Goal: Book appointment/travel/reservation

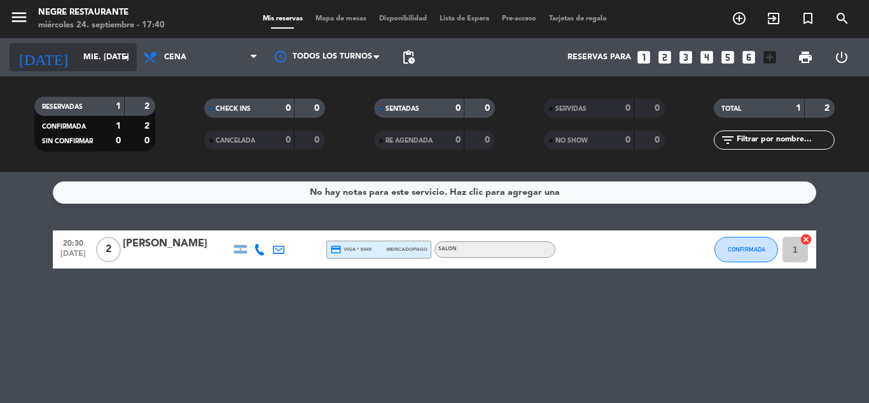
click at [83, 61] on input "mié. [DATE]" at bounding box center [131, 57] width 108 height 22
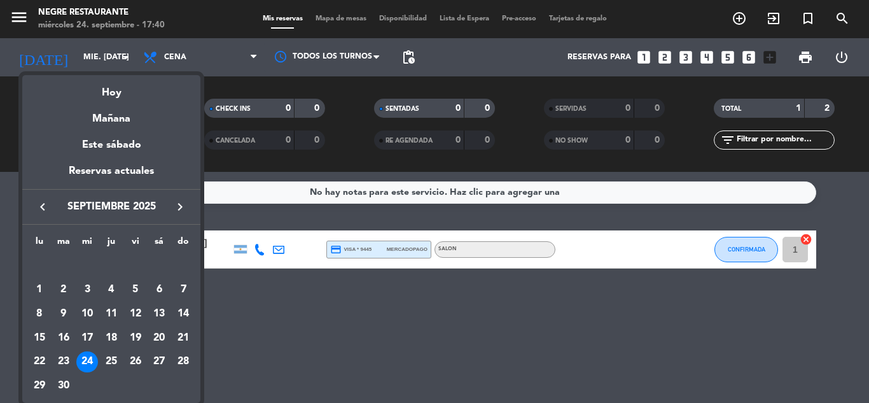
click at [92, 50] on div at bounding box center [434, 201] width 869 height 403
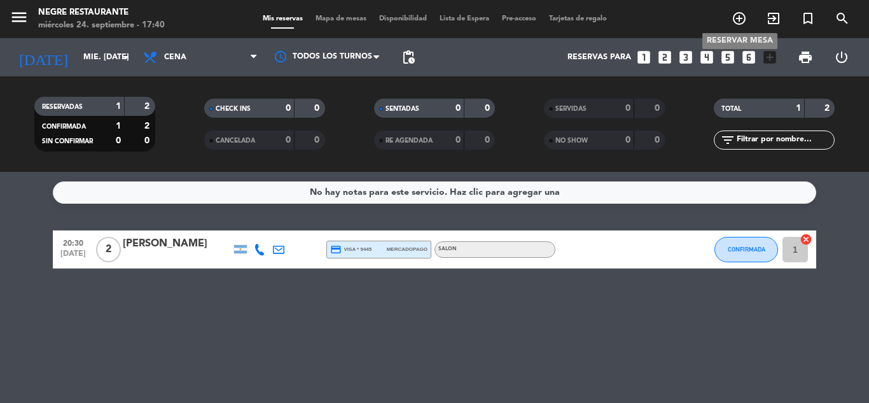
click at [738, 15] on icon "add_circle_outline" at bounding box center [739, 18] width 15 height 15
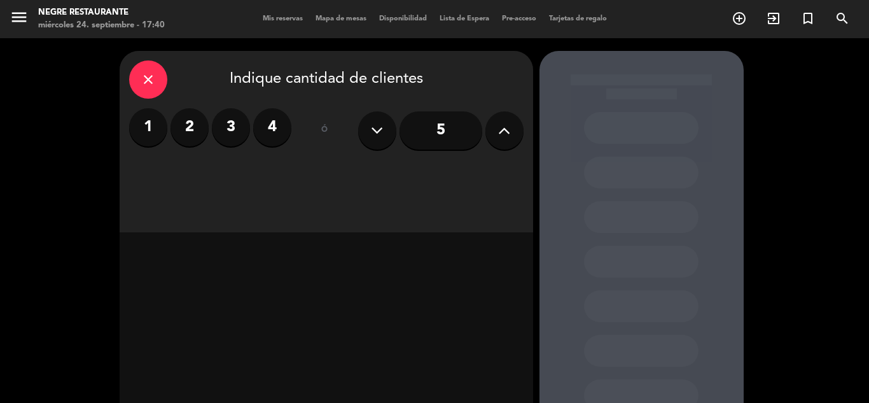
click at [506, 134] on icon at bounding box center [504, 130] width 12 height 19
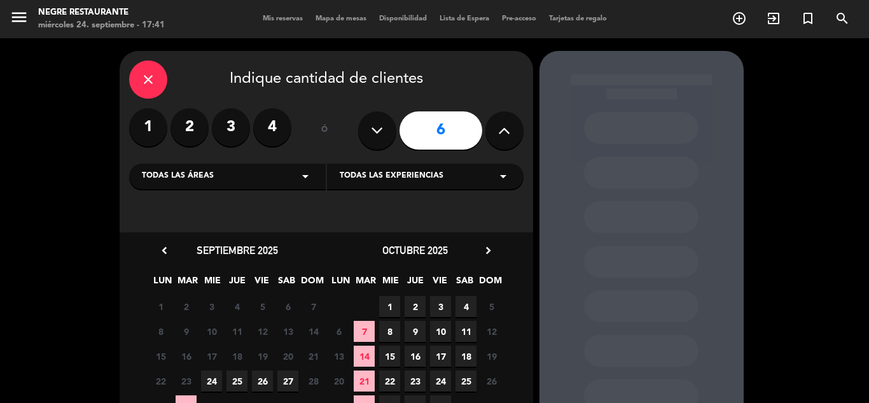
click at [798, 180] on div "close Indique cantidad de clientes 1 2 3 4 ó 6 Todas las áreas arrow_drop_down …" at bounding box center [434, 266] width 869 height 457
click at [149, 80] on icon "close" at bounding box center [148, 79] width 15 height 15
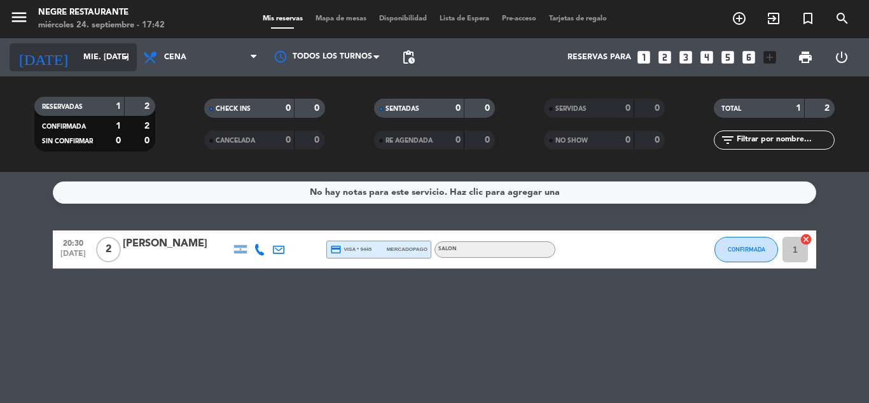
click at [111, 64] on input "mié. [DATE]" at bounding box center [131, 57] width 108 height 22
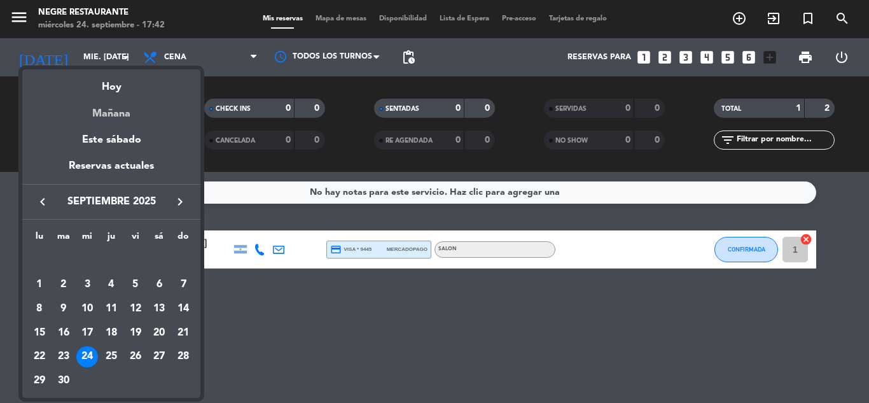
click at [109, 114] on div "Mañana" at bounding box center [111, 109] width 178 height 26
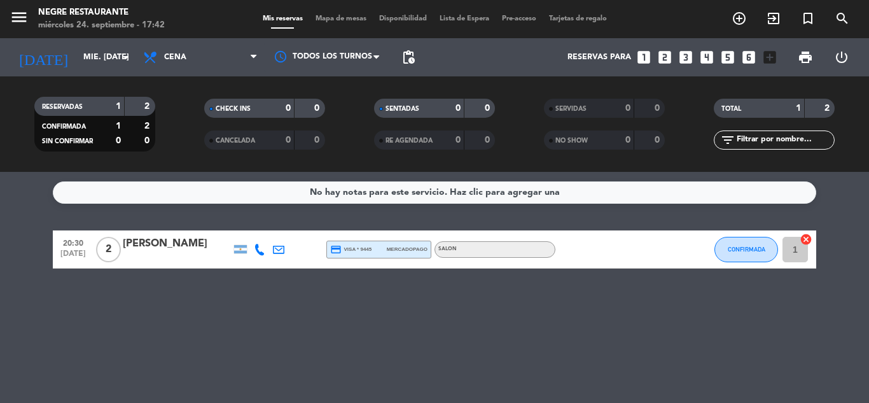
type input "[DEMOGRAPHIC_DATA] [DATE]"
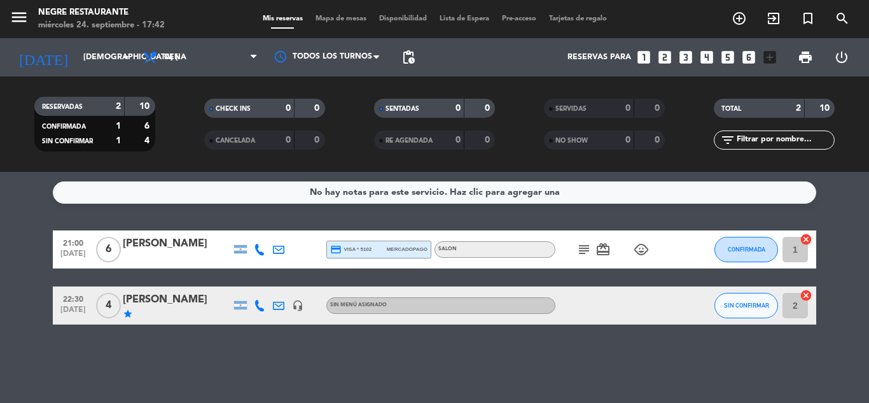
click at [795, 253] on input "1" at bounding box center [795, 249] width 25 height 25
click at [179, 240] on div "[PERSON_NAME]" at bounding box center [177, 243] width 108 height 17
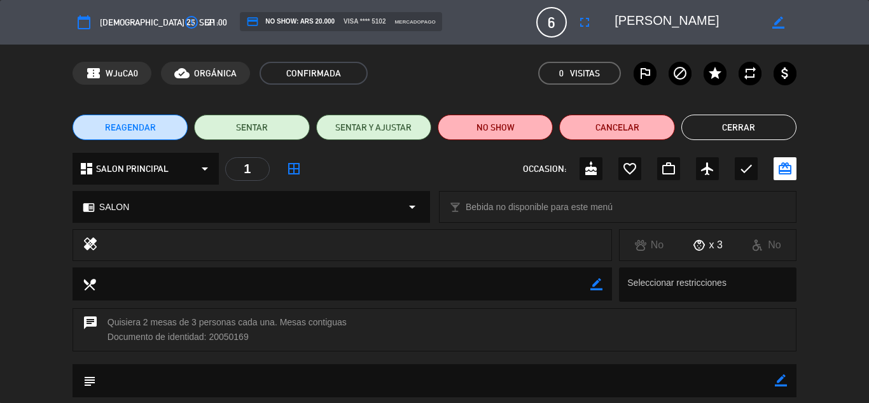
click at [777, 23] on icon "border_color" at bounding box center [778, 23] width 12 height 12
click at [777, 23] on icon at bounding box center [778, 23] width 12 height 12
click at [164, 130] on button "REAGENDAR" at bounding box center [130, 127] width 115 height 25
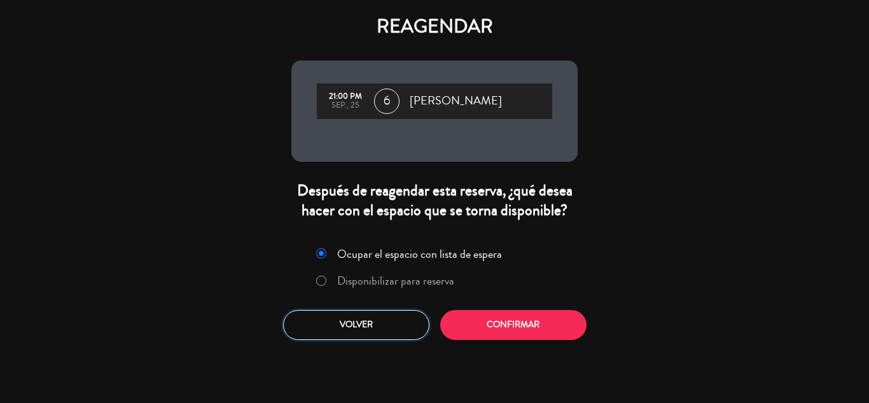
click at [358, 328] on button "Volver" at bounding box center [356, 325] width 146 height 30
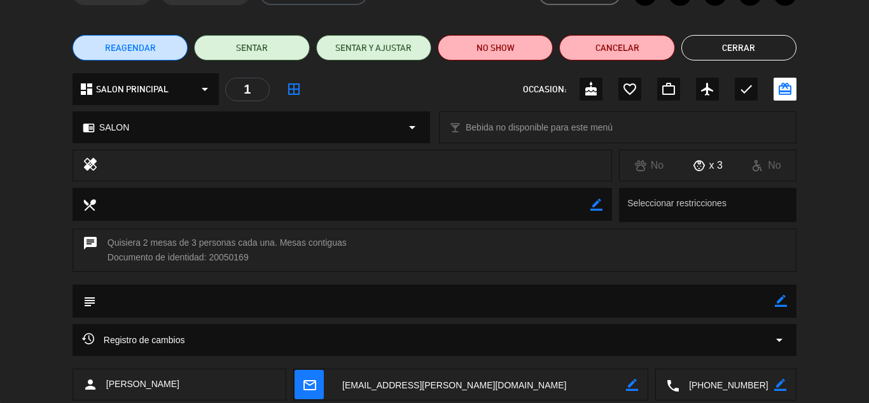
scroll to position [1, 0]
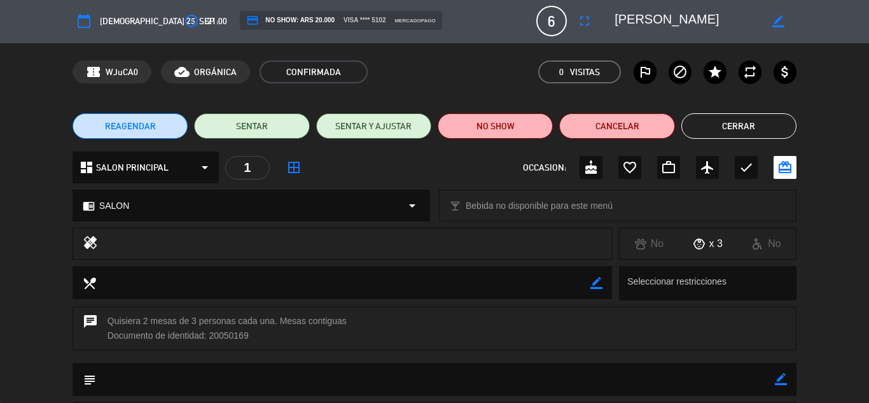
drag, startPoint x: 252, startPoint y: 340, endPoint x: 102, endPoint y: 326, distance: 150.7
click at [102, 326] on div "chat Quisiera 2 mesas de 3 personas cada una. Mesas contiguas Documento de iden…" at bounding box center [435, 328] width 724 height 43
copy div "Quisiera 2 mesas de 3 personas cada una. Mesas contiguas Documento de identidad…"
click at [185, 337] on div "chat Quisiera 2 mesas de 3 personas cada una. Mesas contiguas Documento de iden…" at bounding box center [435, 328] width 724 height 43
click at [88, 18] on icon "calendar_today" at bounding box center [83, 20] width 15 height 15
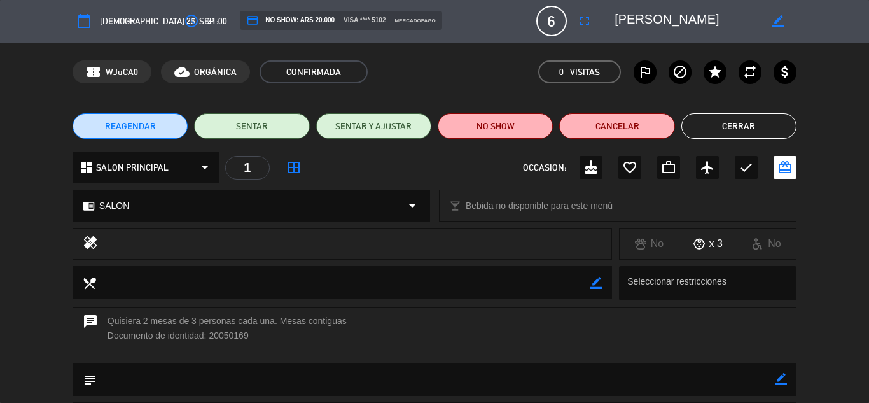
click at [88, 14] on icon "calendar_today" at bounding box center [83, 20] width 15 height 15
click at [776, 18] on icon "border_color" at bounding box center [778, 21] width 12 height 12
click at [776, 18] on icon at bounding box center [778, 21] width 12 height 12
click at [85, 16] on icon "calendar_today" at bounding box center [83, 20] width 15 height 15
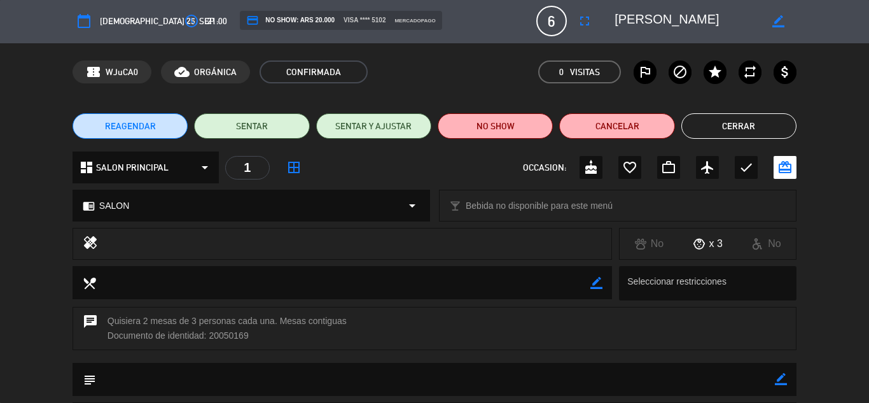
click at [137, 128] on span "REAGENDAR" at bounding box center [130, 126] width 51 height 13
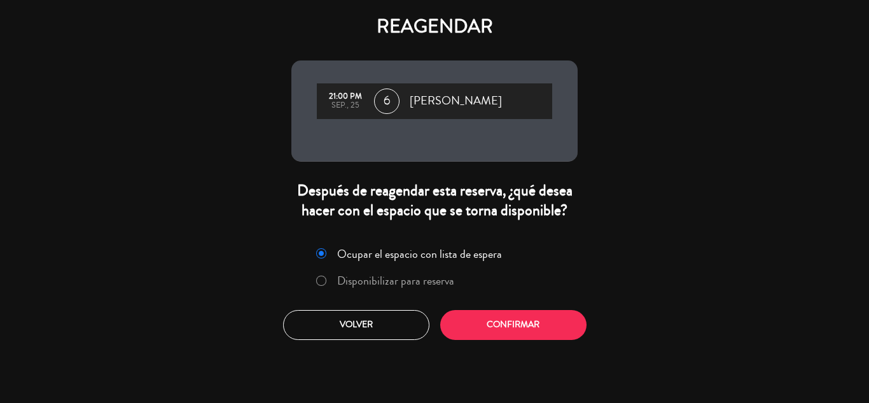
click at [397, 279] on label "Disponibilizar para reserva" at bounding box center [395, 280] width 117 height 11
click at [487, 319] on button "Confirmar" at bounding box center [513, 325] width 146 height 30
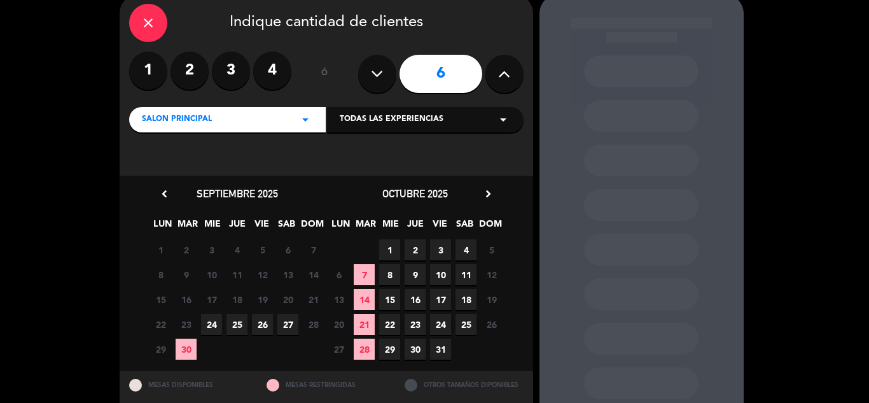
scroll to position [92, 0]
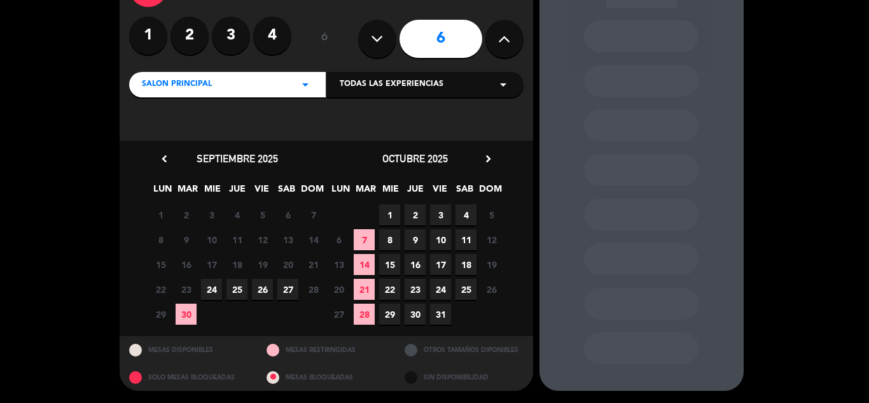
click at [207, 284] on span "24" at bounding box center [211, 289] width 21 height 21
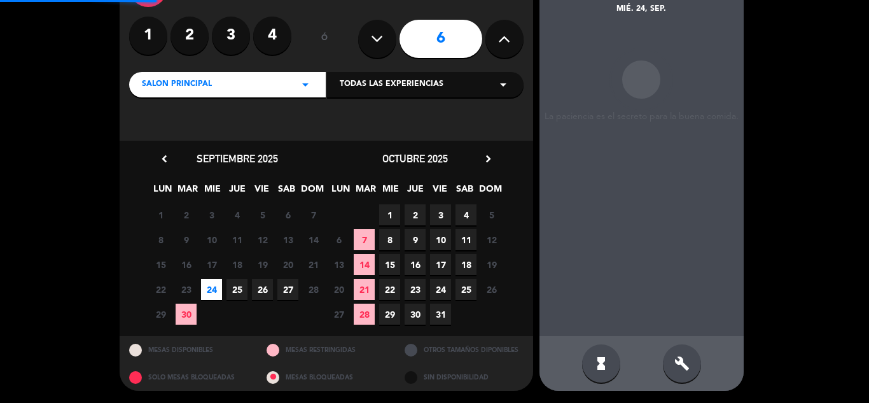
scroll to position [51, 0]
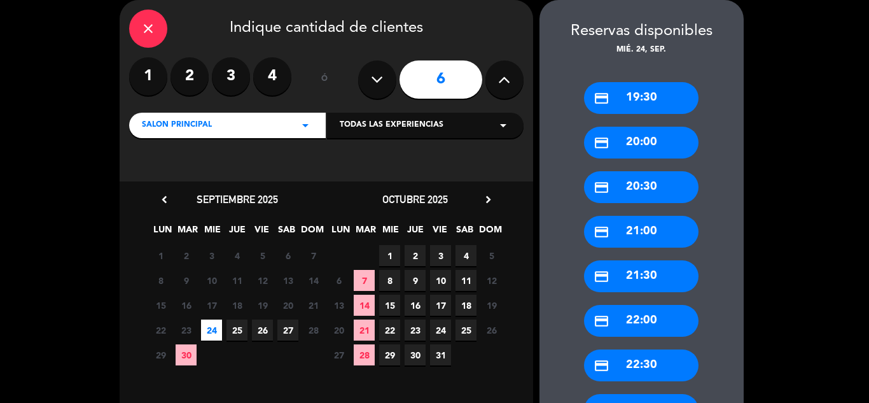
click at [648, 231] on div "credit_card 21:00" at bounding box center [641, 232] width 115 height 32
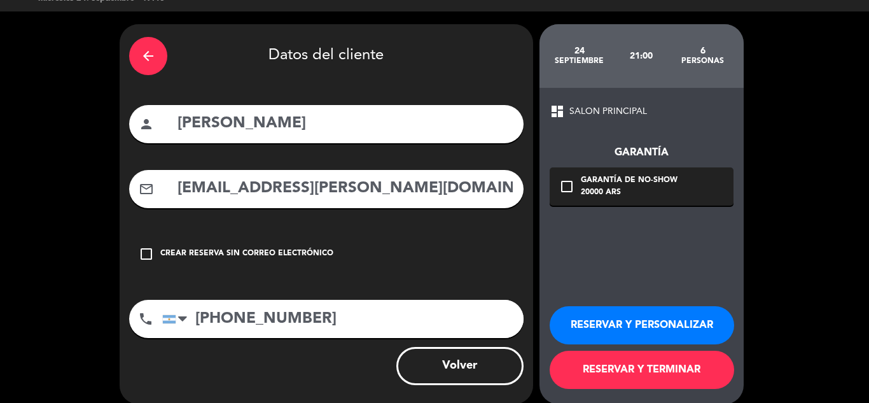
scroll to position [41, 0]
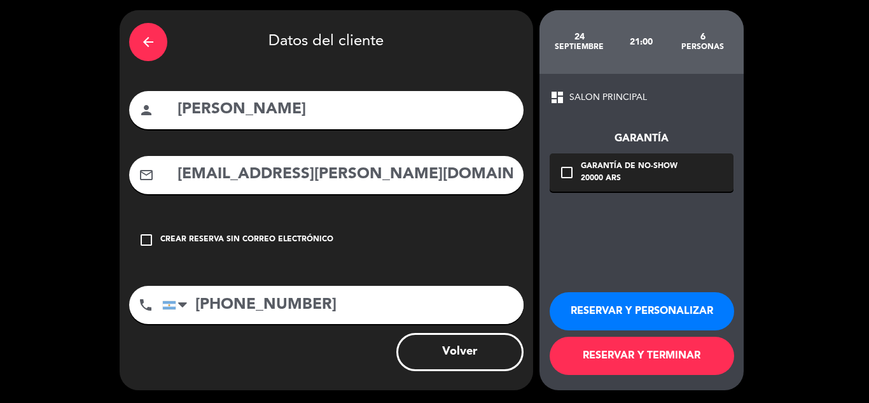
click at [655, 302] on button "RESERVAR Y PERSONALIZAR" at bounding box center [642, 311] width 185 height 38
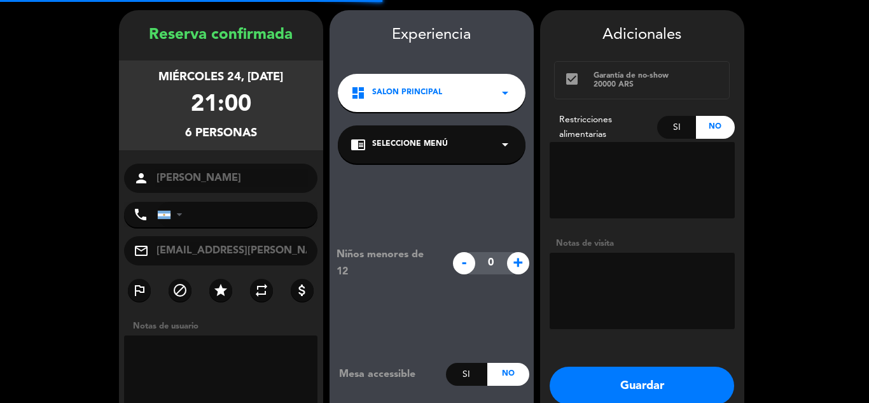
type input "[PHONE_NUMBER]"
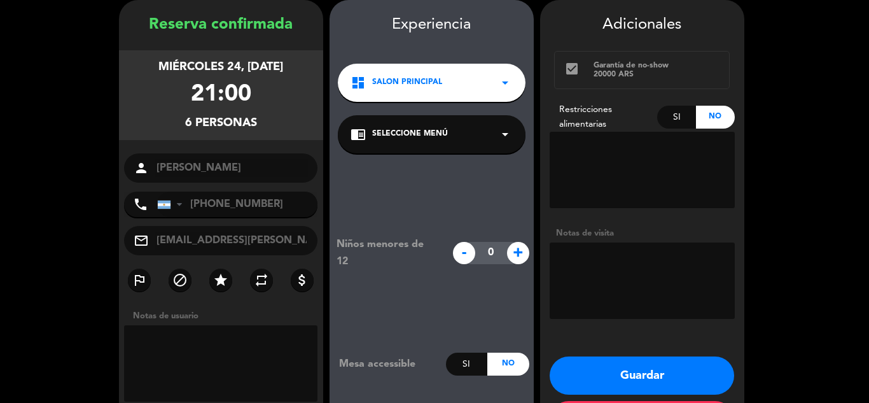
scroll to position [106, 0]
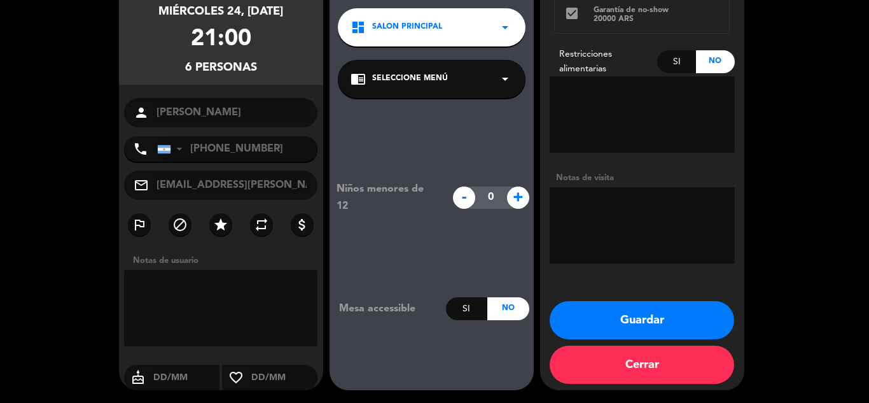
click at [200, 286] on textarea at bounding box center [221, 308] width 194 height 76
type textarea "2 mesas de 3 personas."
click at [644, 312] on button "Guardar" at bounding box center [642, 320] width 185 height 38
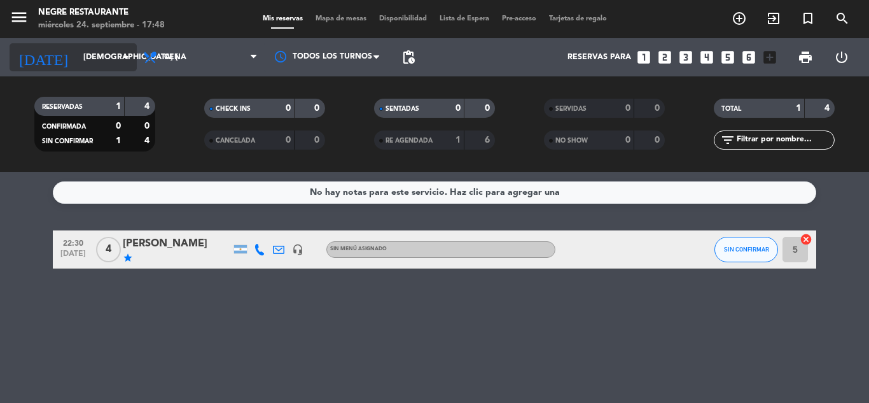
click at [78, 53] on input "[DEMOGRAPHIC_DATA] [DATE]" at bounding box center [131, 57] width 108 height 22
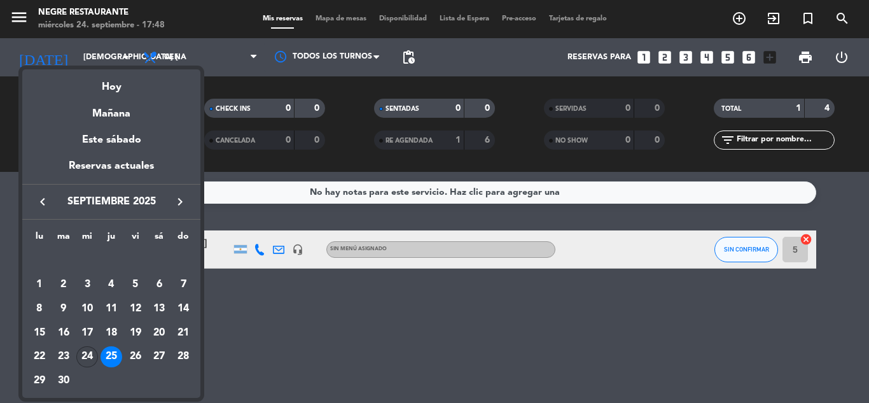
click at [92, 355] on div "24" at bounding box center [87, 357] width 22 height 22
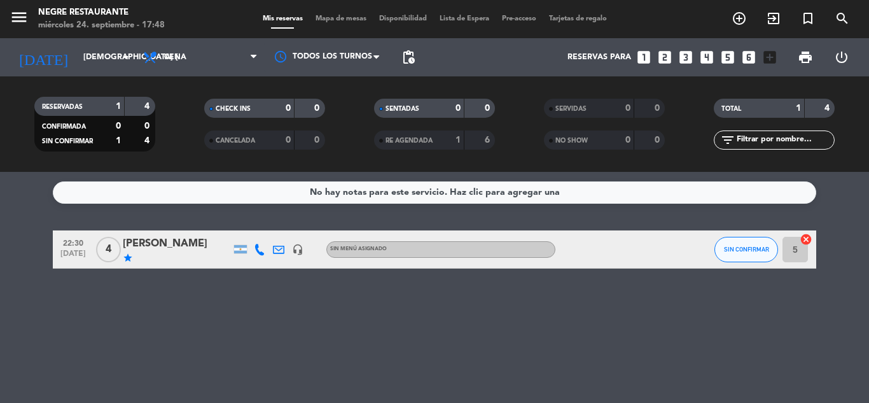
type input "mié. [DATE]"
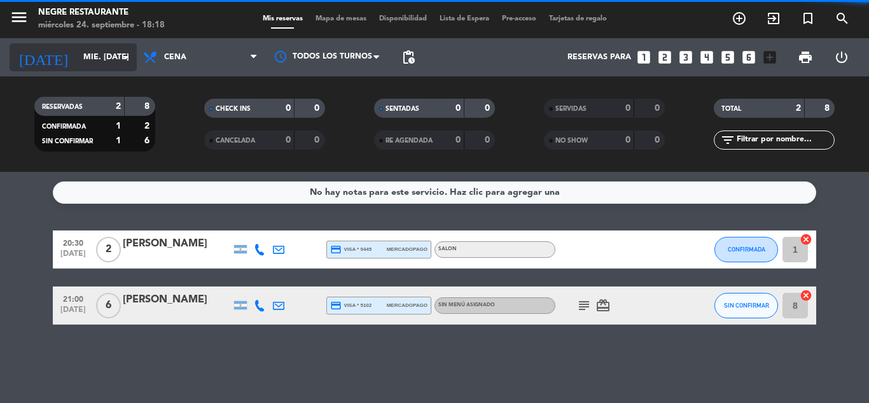
click at [77, 60] on input "mié. [DATE]" at bounding box center [131, 57] width 108 height 22
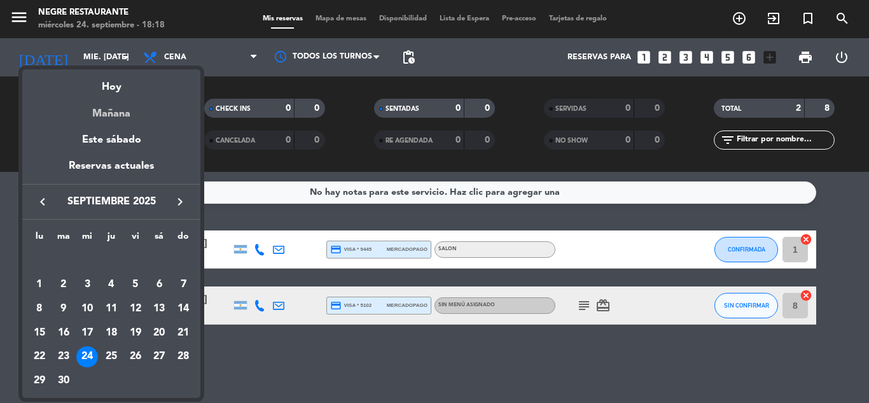
click at [123, 103] on div "Mañana" at bounding box center [111, 109] width 178 height 26
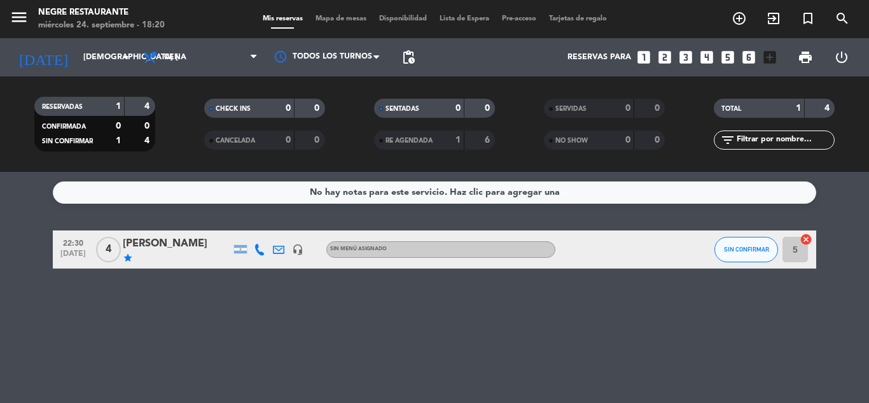
click at [707, 291] on div "No hay notas para este servicio. Haz clic para agregar una 22:30 [DATE] 4 [PERS…" at bounding box center [434, 287] width 869 height 231
click at [77, 55] on input "[DEMOGRAPHIC_DATA] [DATE]" at bounding box center [131, 57] width 108 height 22
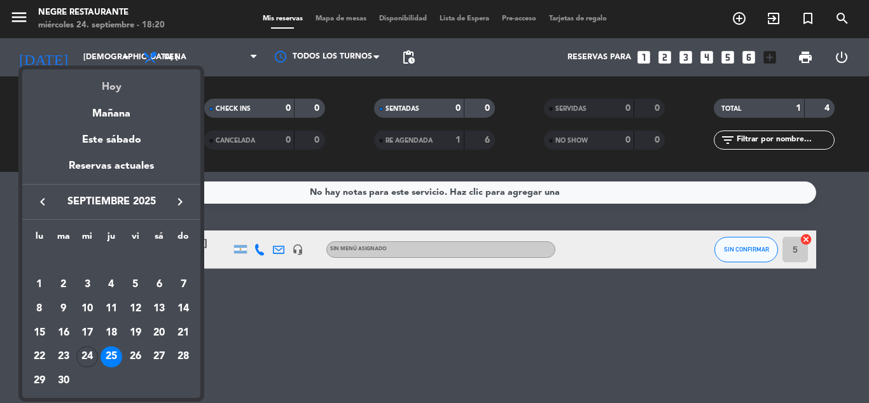
click at [114, 93] on div "Hoy" at bounding box center [111, 82] width 178 height 26
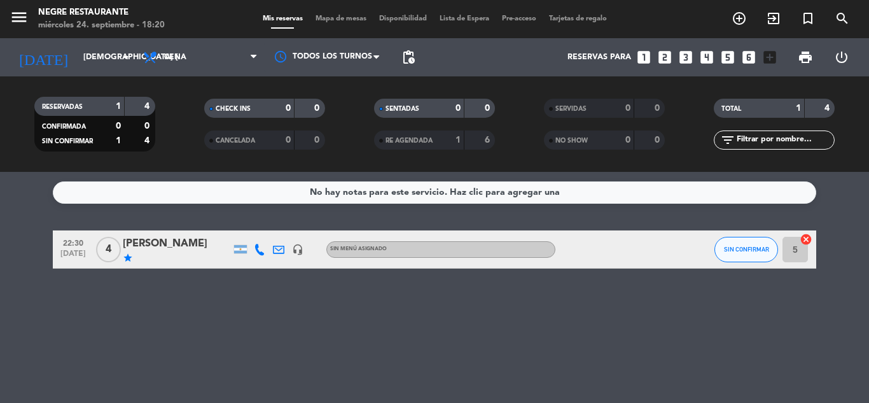
click at [114, 93] on div "RESERVADAS 1 4 CONFIRMADA 0 0 SIN CONFIRMAR 1 4" at bounding box center [95, 124] width 170 height 70
type input "mié. [DATE]"
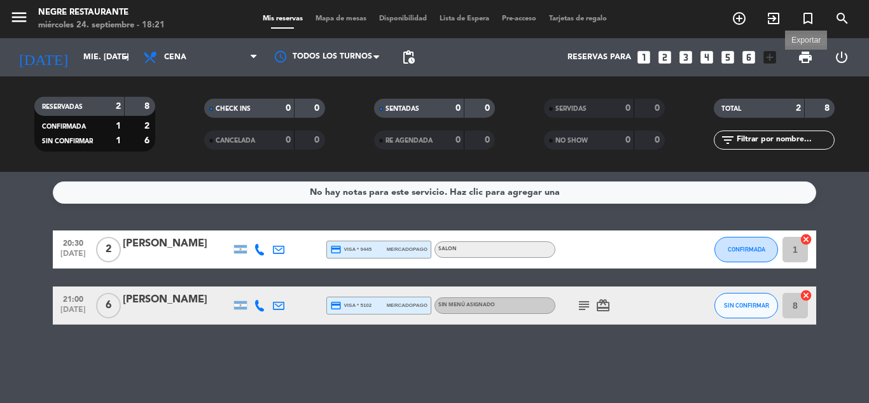
click at [807, 52] on span "print" at bounding box center [805, 57] width 15 height 15
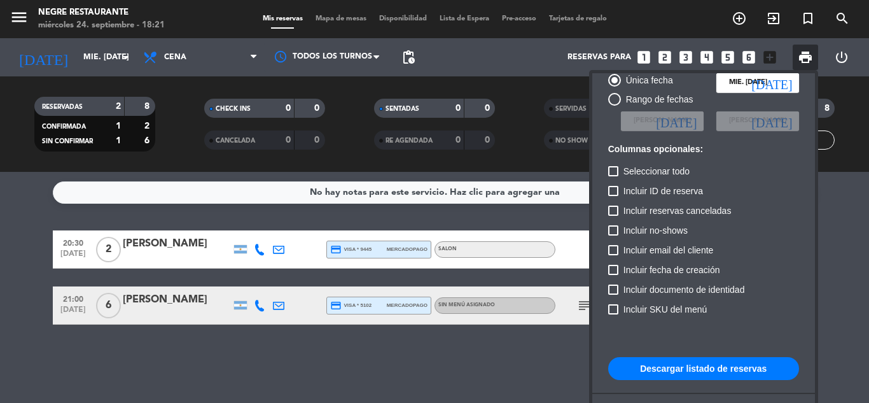
scroll to position [78, 0]
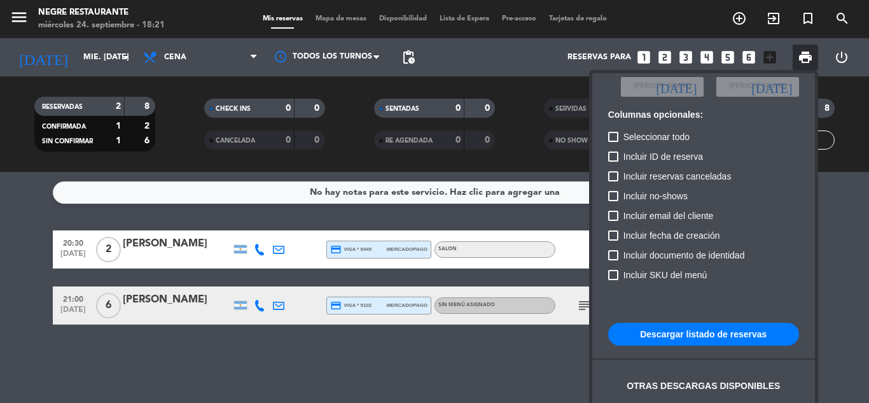
click at [729, 333] on button "Descargar listado de reservas" at bounding box center [703, 334] width 191 height 23
click at [576, 250] on div at bounding box center [434, 201] width 869 height 403
